Goal: Task Accomplishment & Management: Manage account settings

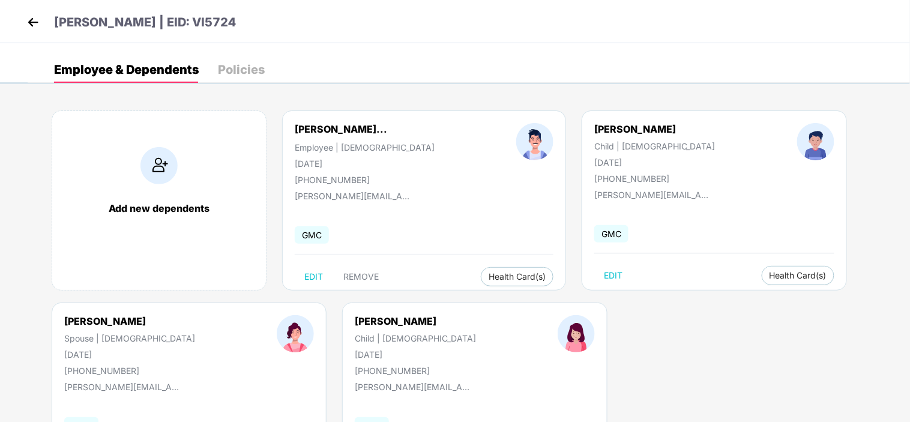
click at [28, 20] on img at bounding box center [33, 22] width 18 height 18
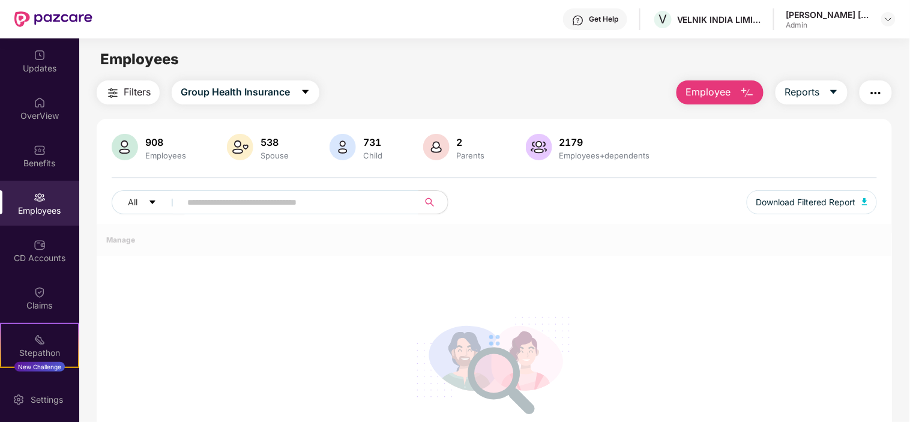
click at [55, 165] on div "Benefits" at bounding box center [39, 163] width 79 height 12
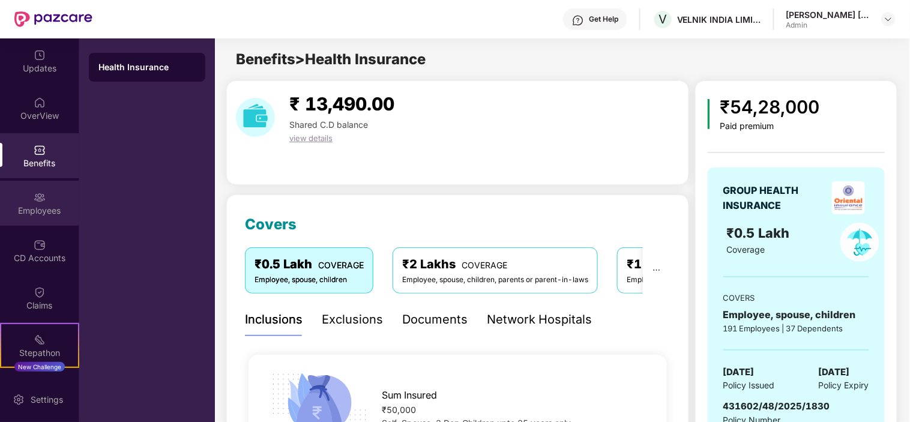
click at [61, 205] on div "Employees" at bounding box center [39, 211] width 79 height 12
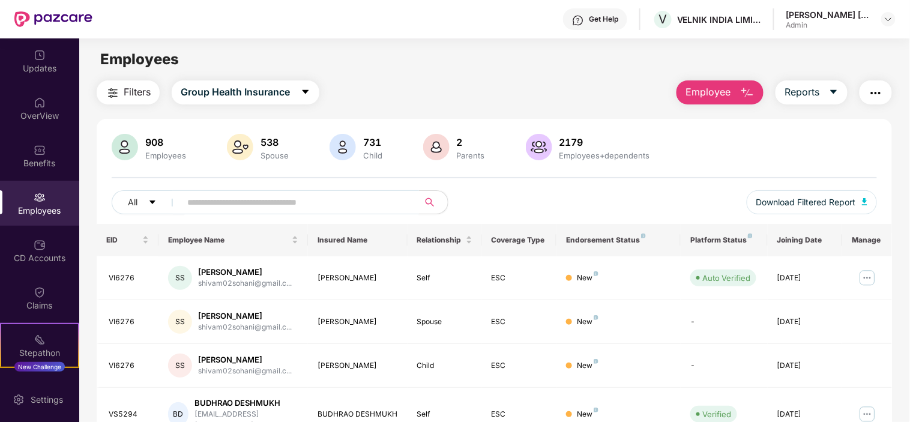
click at [198, 205] on input "text" at bounding box center [295, 202] width 216 height 18
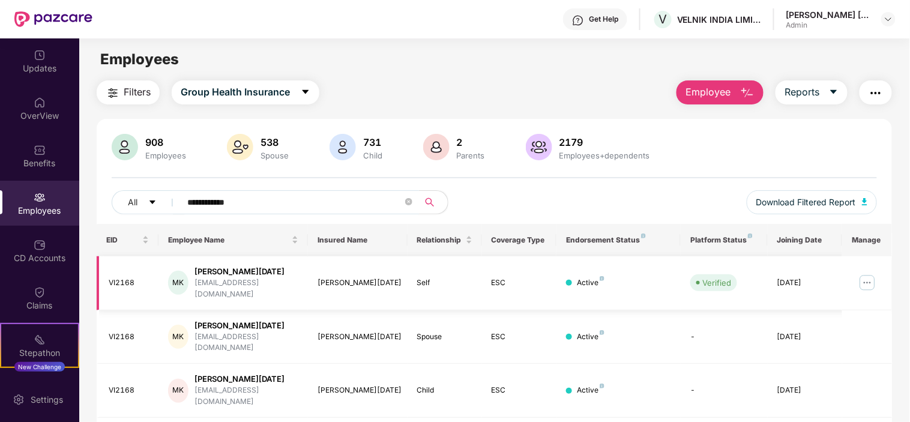
type input "**********"
click at [866, 275] on img at bounding box center [867, 282] width 19 height 19
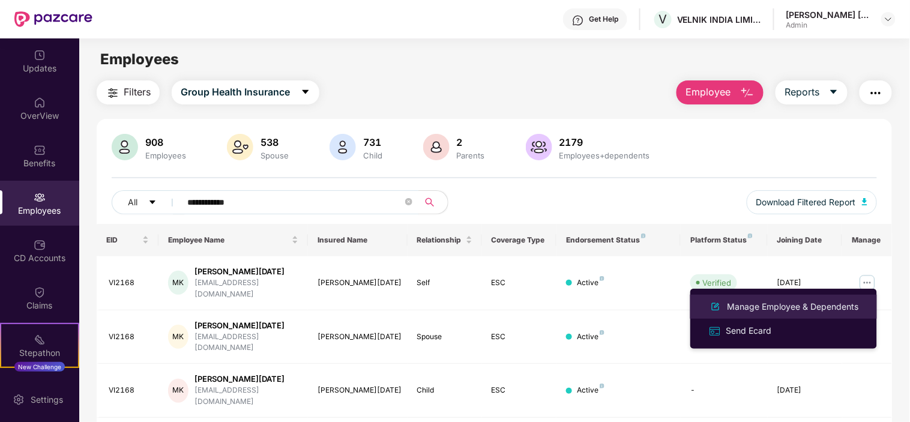
click at [817, 303] on div "Manage Employee & Dependents" at bounding box center [793, 306] width 136 height 13
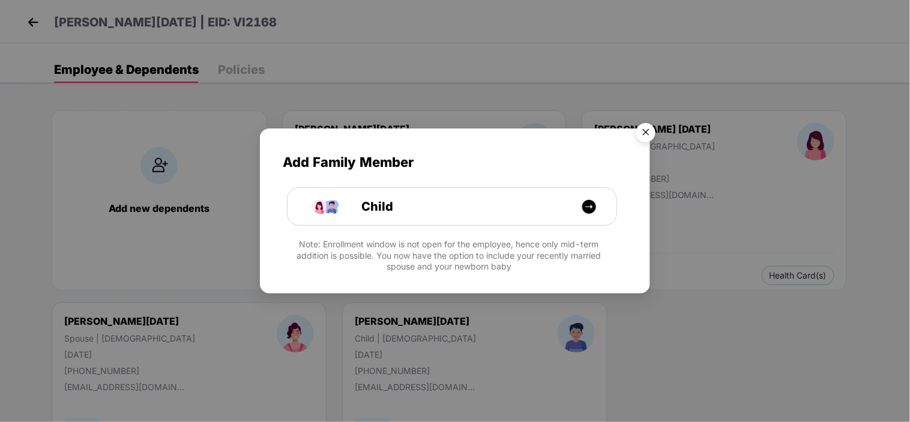
click at [647, 128] on img "Close" at bounding box center [646, 135] width 34 height 34
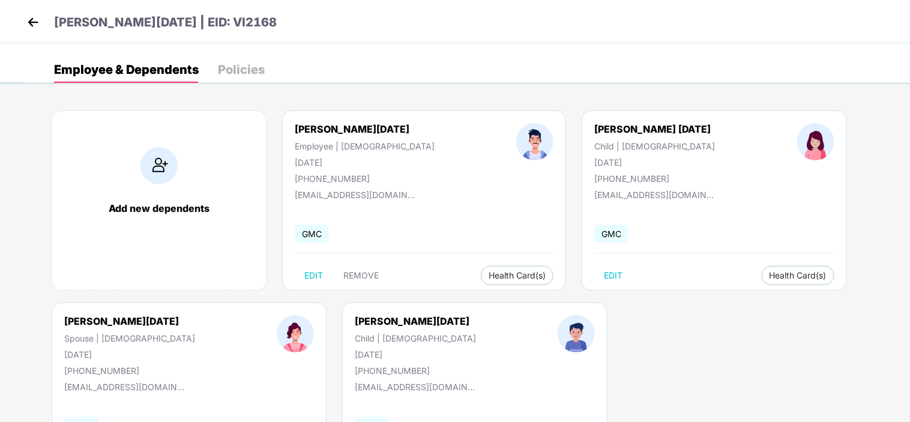
click at [355, 371] on div "[PHONE_NUMBER]" at bounding box center [415, 371] width 121 height 10
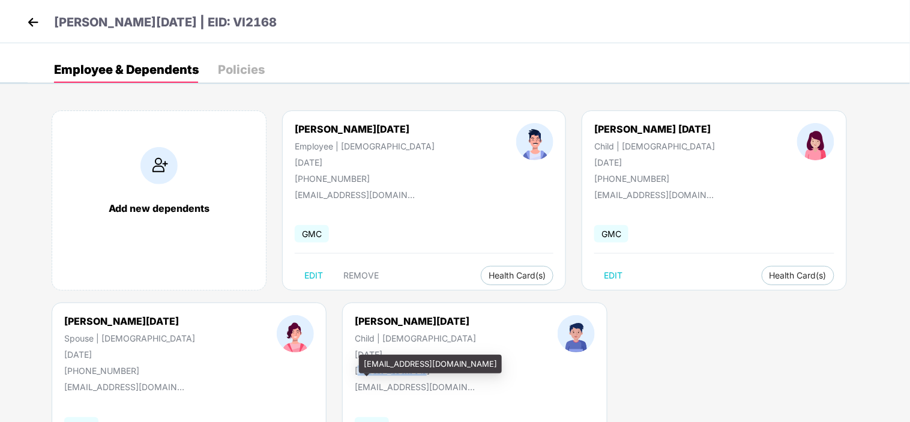
copy div "917566868688"
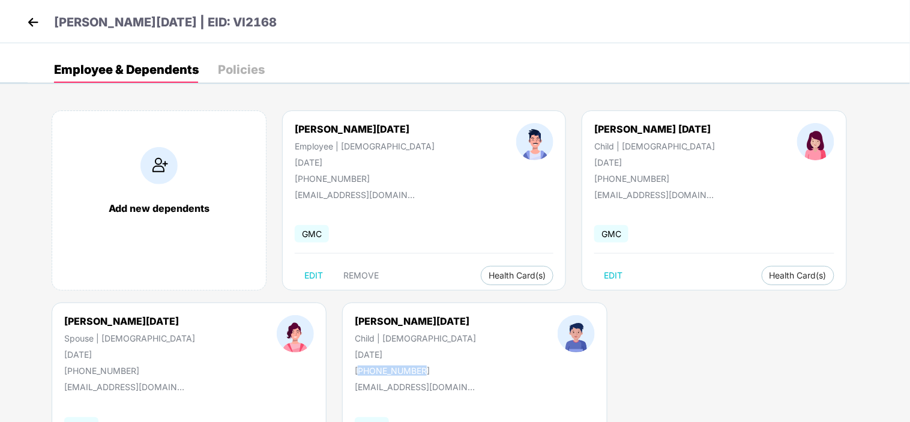
copy div "917566868688"
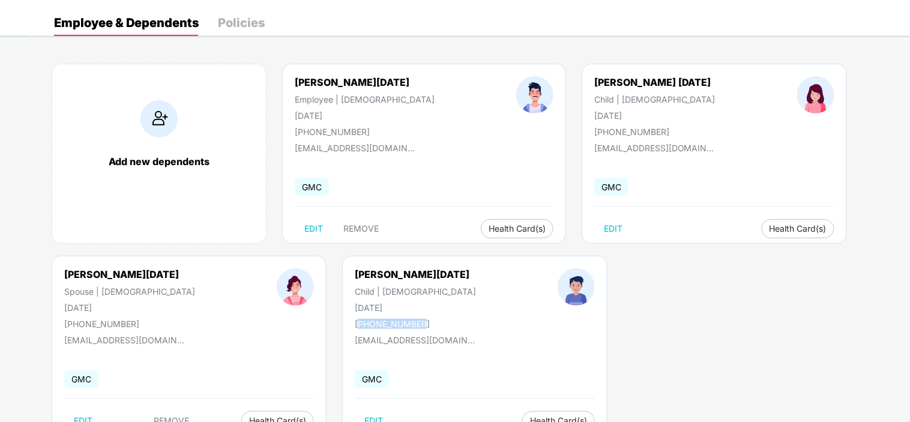
scroll to position [91, 0]
